Goal: Register for event/course

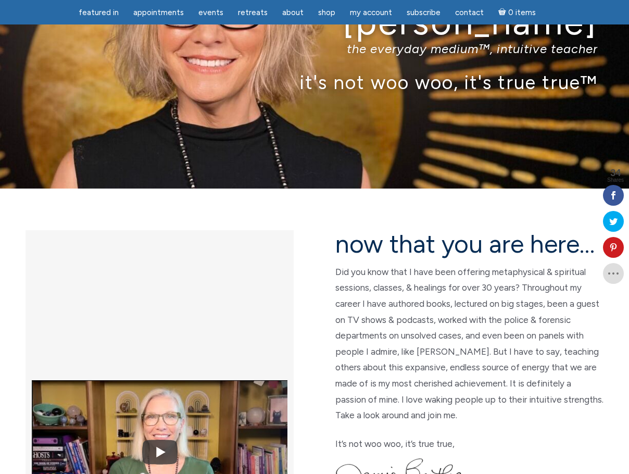
scroll to position [104, 0]
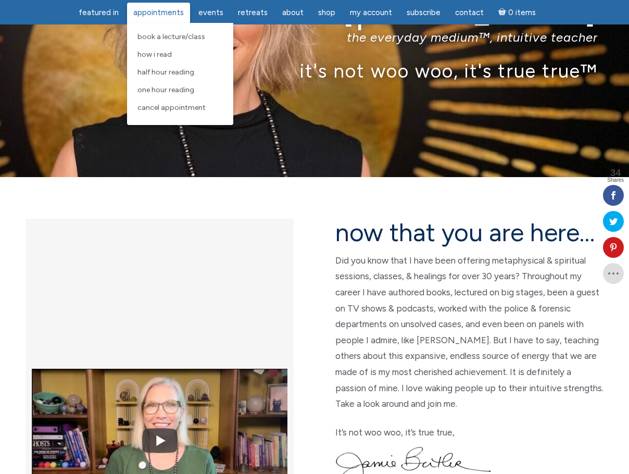
click at [149, 14] on span "Appointments" at bounding box center [158, 12] width 50 height 9
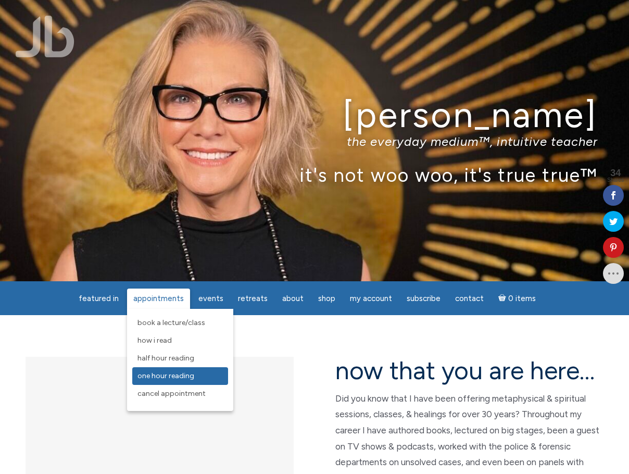
click at [214, 375] on link "One Hour Reading" at bounding box center [180, 376] width 96 height 18
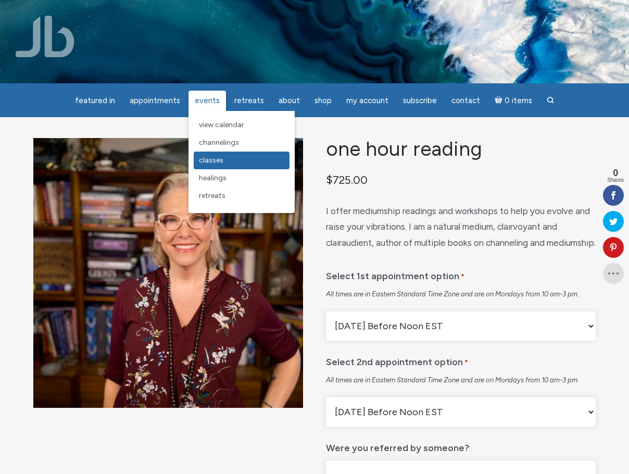
click at [268, 163] on link "Classes" at bounding box center [242, 160] width 96 height 18
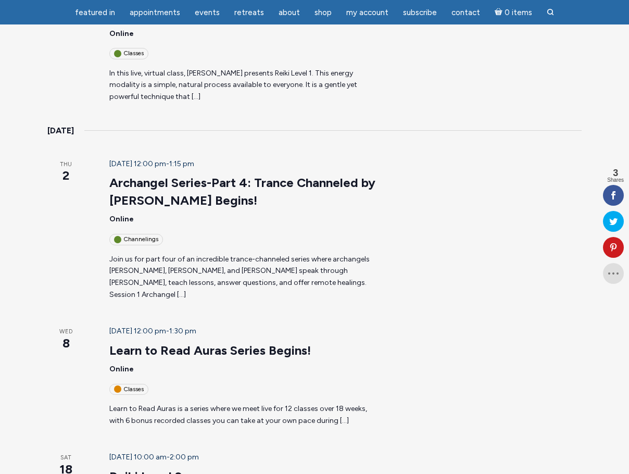
scroll to position [260, 0]
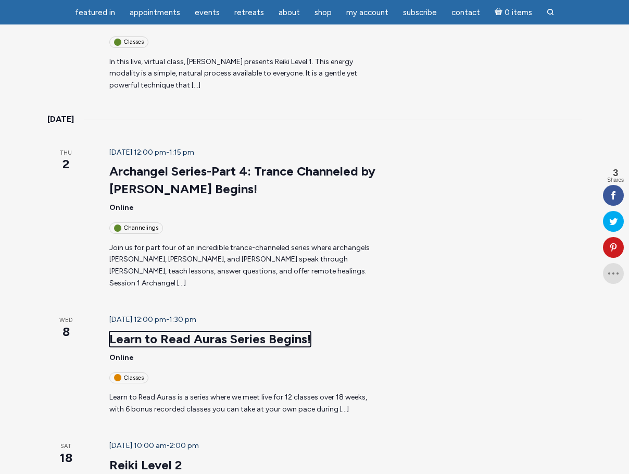
click at [184, 331] on link "Learn to Read Auras Series Begins!" at bounding box center [209, 339] width 201 height 16
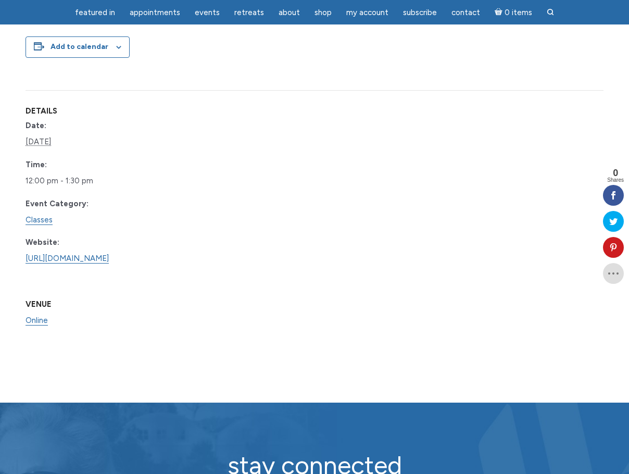
scroll to position [781, 0]
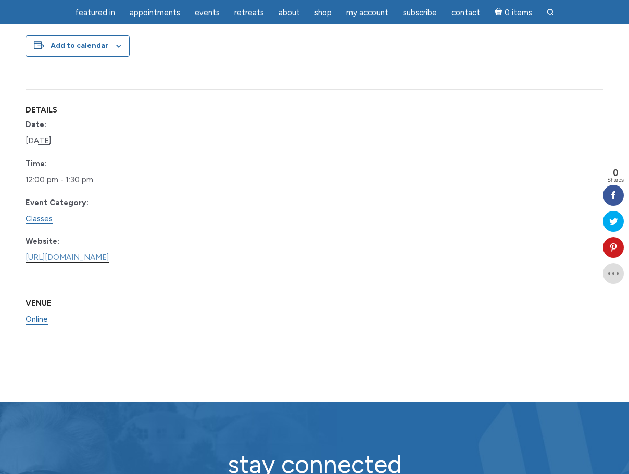
click at [109, 262] on link "https://www.learnitlive.com/Class/Learn-to-Read-Auras/26778" at bounding box center [67, 257] width 83 height 10
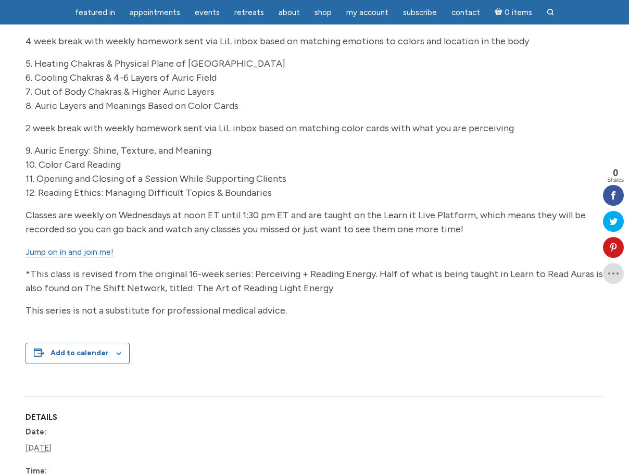
scroll to position [472, 0]
